Goal: Task Accomplishment & Management: Manage account settings

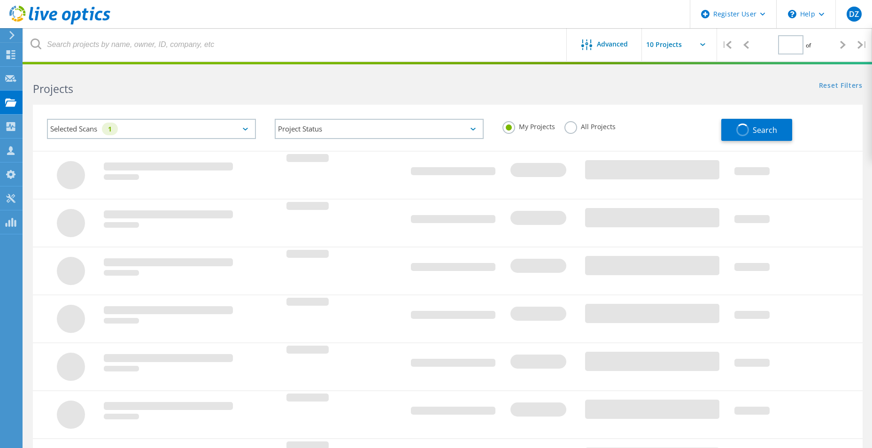
type input "1"
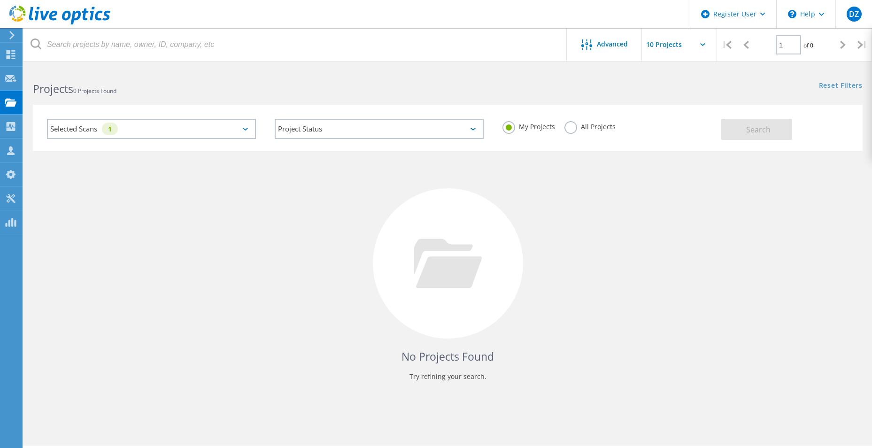
click at [398, 130] on label "All Projects" at bounding box center [590, 125] width 51 height 9
click at [0, 0] on input "All Projects" at bounding box center [0, 0] width 0 height 0
click at [244, 132] on div "Selected Scans 1" at bounding box center [151, 129] width 209 height 20
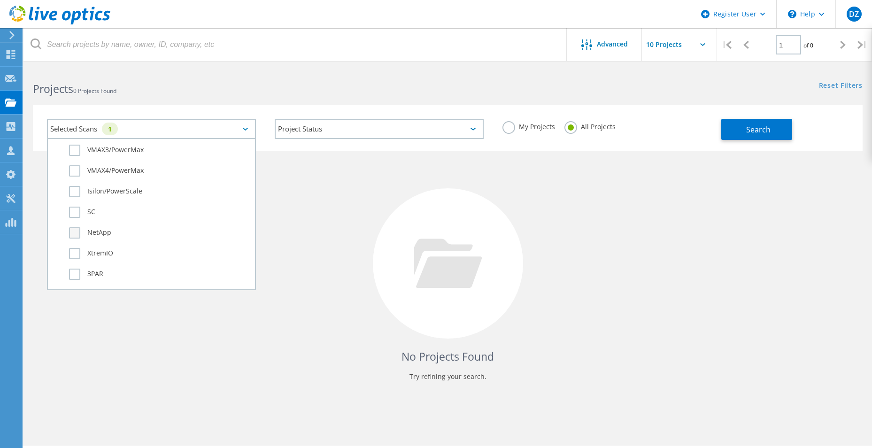
scroll to position [329, 0]
click at [74, 216] on label "NetApp" at bounding box center [159, 212] width 181 height 11
click at [0, 0] on input "NetApp" at bounding box center [0, 0] width 0 height 0
click at [80, 211] on label "Unity" at bounding box center [159, 208] width 181 height 11
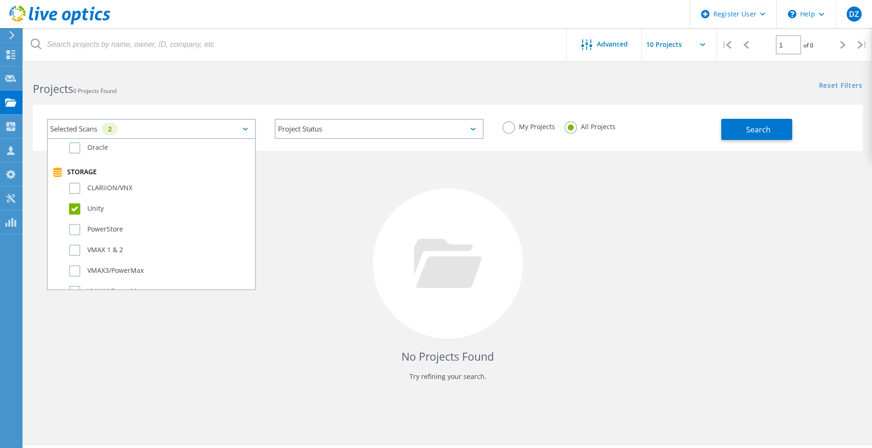
click at [0, 0] on input "Unity" at bounding box center [0, 0] width 0 height 0
click at [398, 129] on button "Search" at bounding box center [756, 129] width 71 height 21
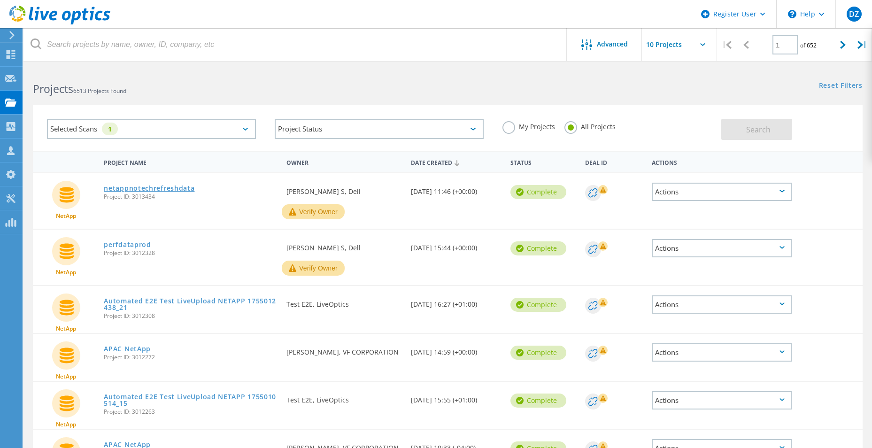
click at [165, 186] on link "netappnotechrefreshdata" at bounding box center [149, 188] width 91 height 7
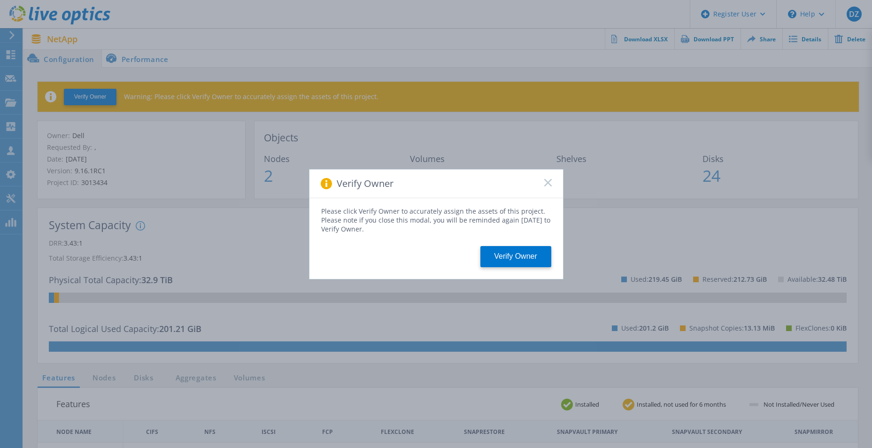
click at [550, 181] on rect at bounding box center [548, 182] width 8 height 8
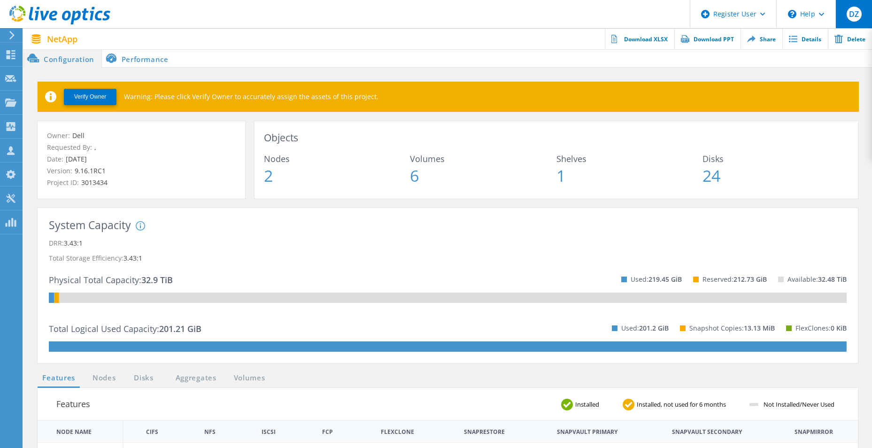
click at [852, 14] on span "DZ" at bounding box center [854, 14] width 10 height 8
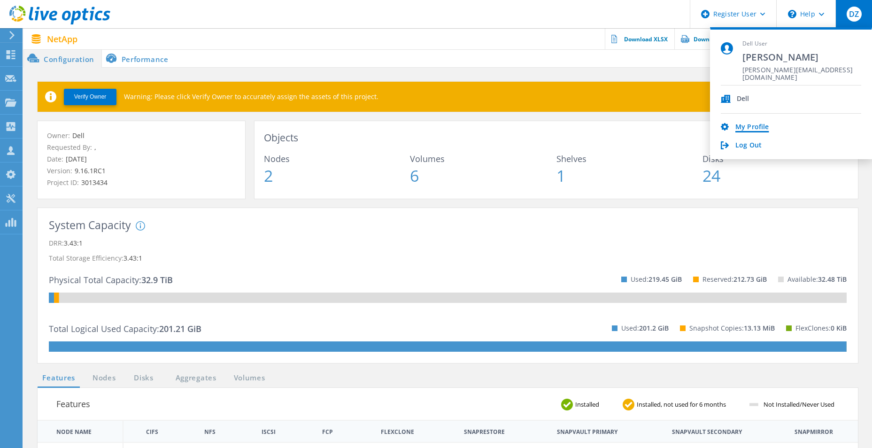
click at [748, 127] on link "My Profile" at bounding box center [752, 127] width 33 height 9
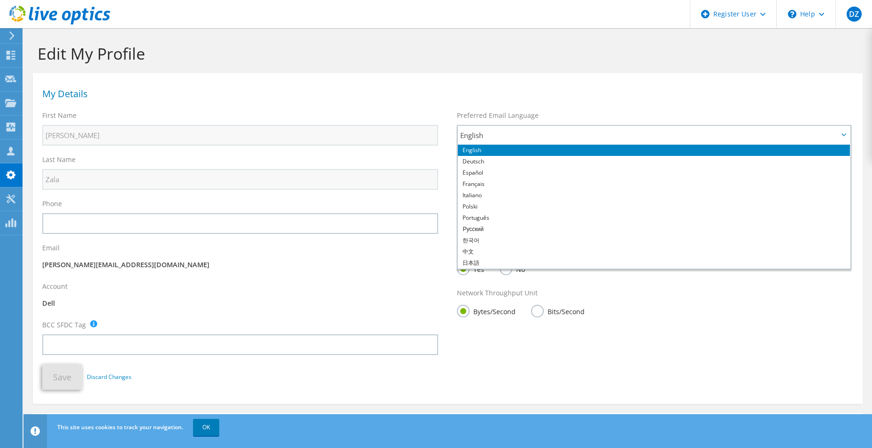
click at [735, 109] on div "Preferred Email Language English Deutsch Español Français Italiano Polski Portu…" at bounding box center [655, 126] width 415 height 40
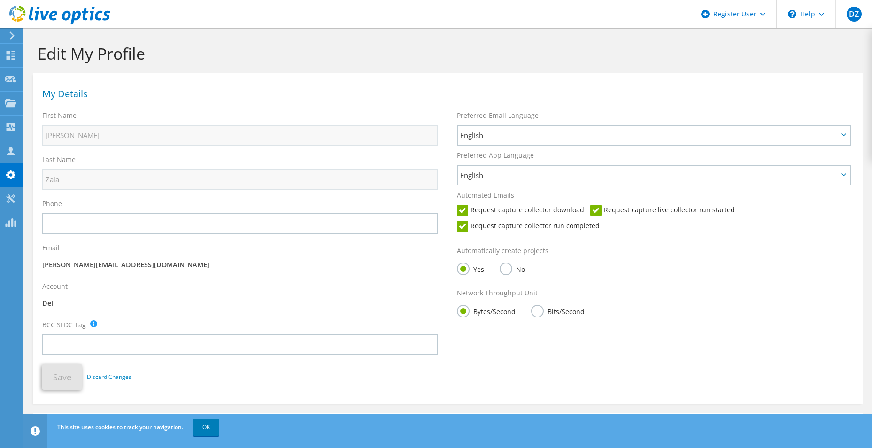
click at [44, 303] on p "Dell" at bounding box center [240, 303] width 396 height 10
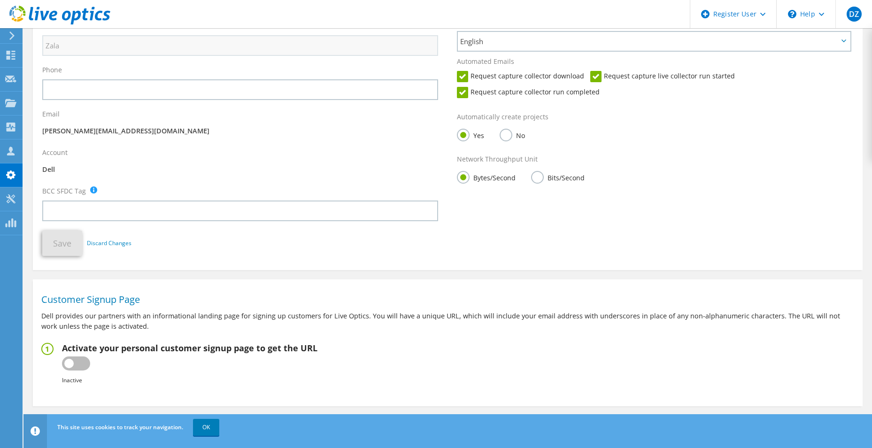
scroll to position [148, 0]
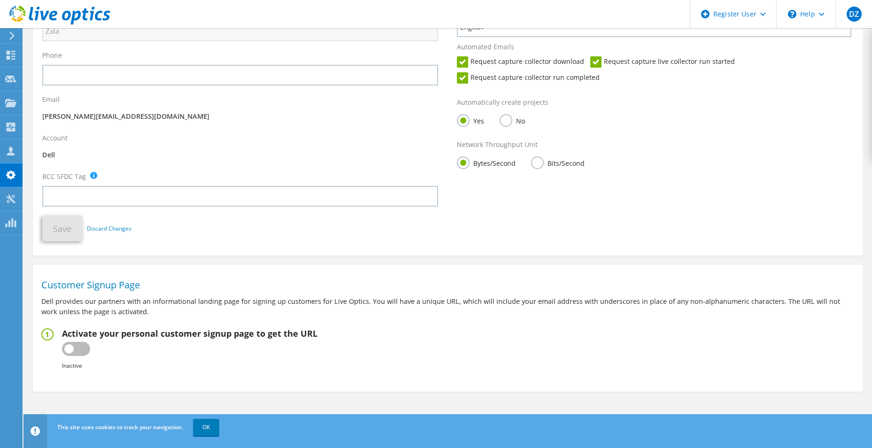
click at [83, 347] on label at bounding box center [76, 349] width 28 height 14
click at [0, 0] on input "checkbox" at bounding box center [0, 0] width 0 height 0
type input "https://app.liveoptics.com/signup/dhruvi_zala_dell_com"
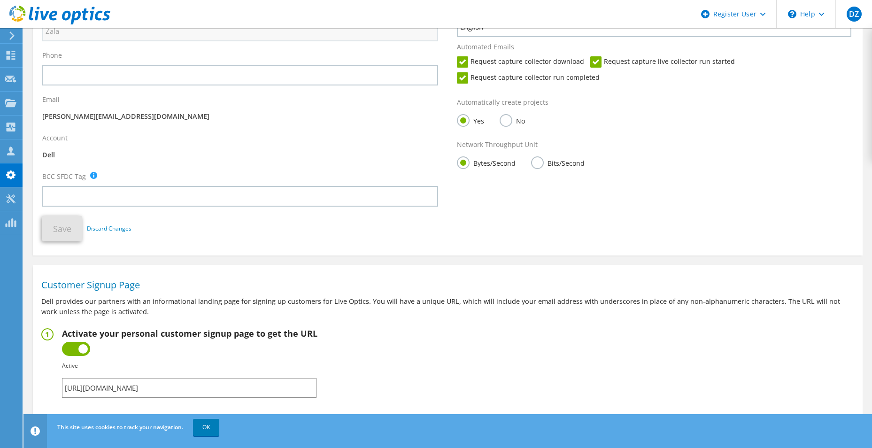
click at [83, 347] on label at bounding box center [76, 349] width 28 height 14
click at [0, 0] on input "checkbox" at bounding box center [0, 0] width 0 height 0
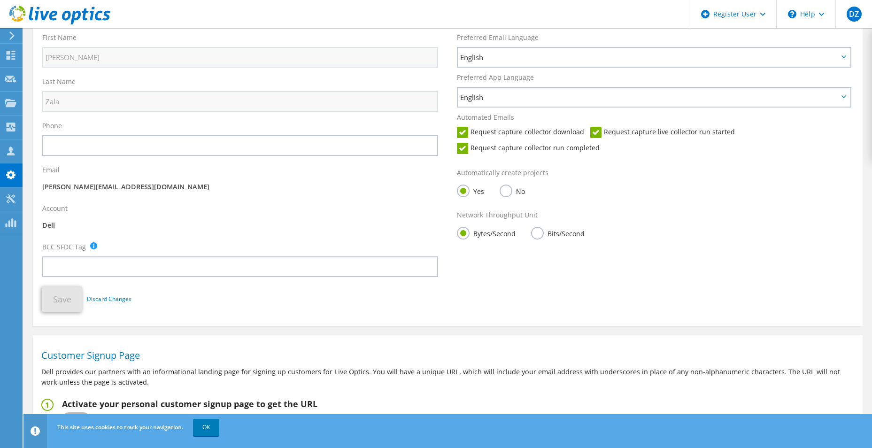
scroll to position [54, 0]
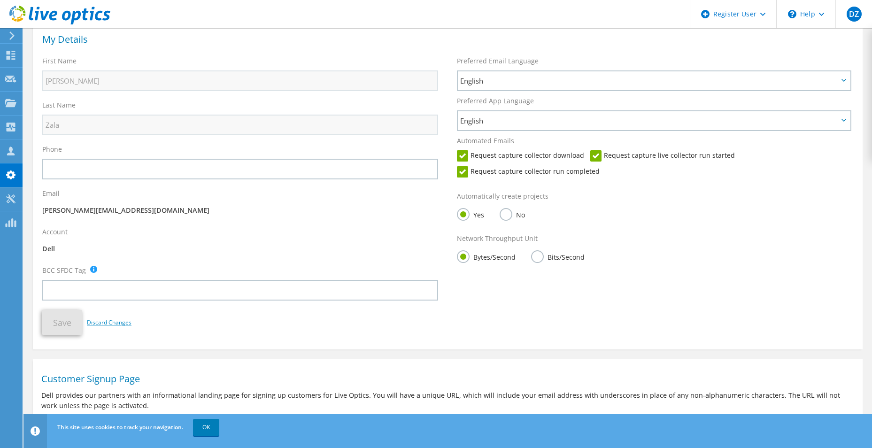
click at [108, 323] on link "Discard Changes" at bounding box center [109, 323] width 45 height 10
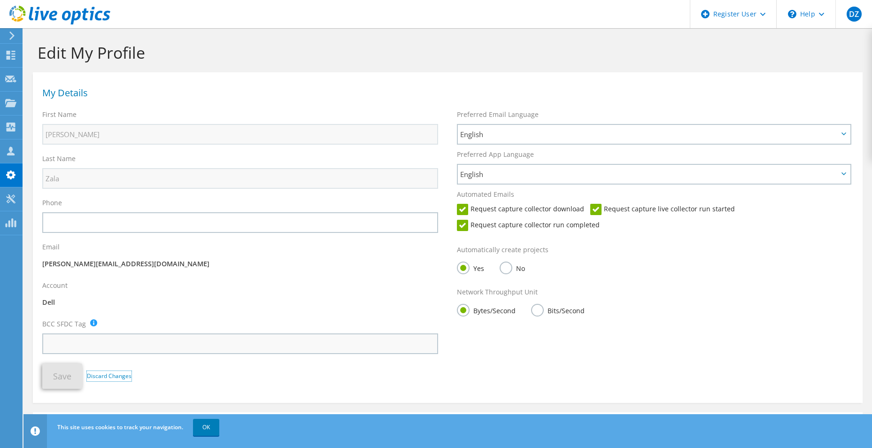
scroll to position [0, 0]
